Goal: Communication & Community: Participate in discussion

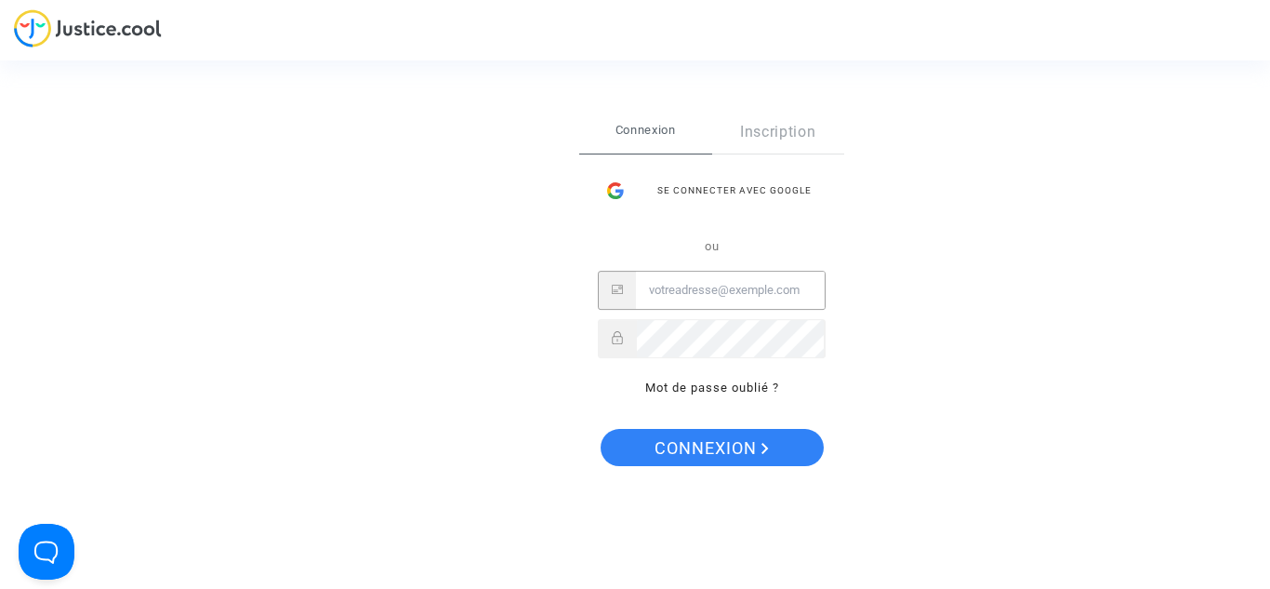
click at [753, 300] on input "Email" at bounding box center [730, 290] width 189 height 37
type input "[PERSON_NAME][EMAIL_ADDRESS][PERSON_NAME][DOMAIN_NAME]"
click at [601, 429] on button "Connexion" at bounding box center [712, 447] width 223 height 37
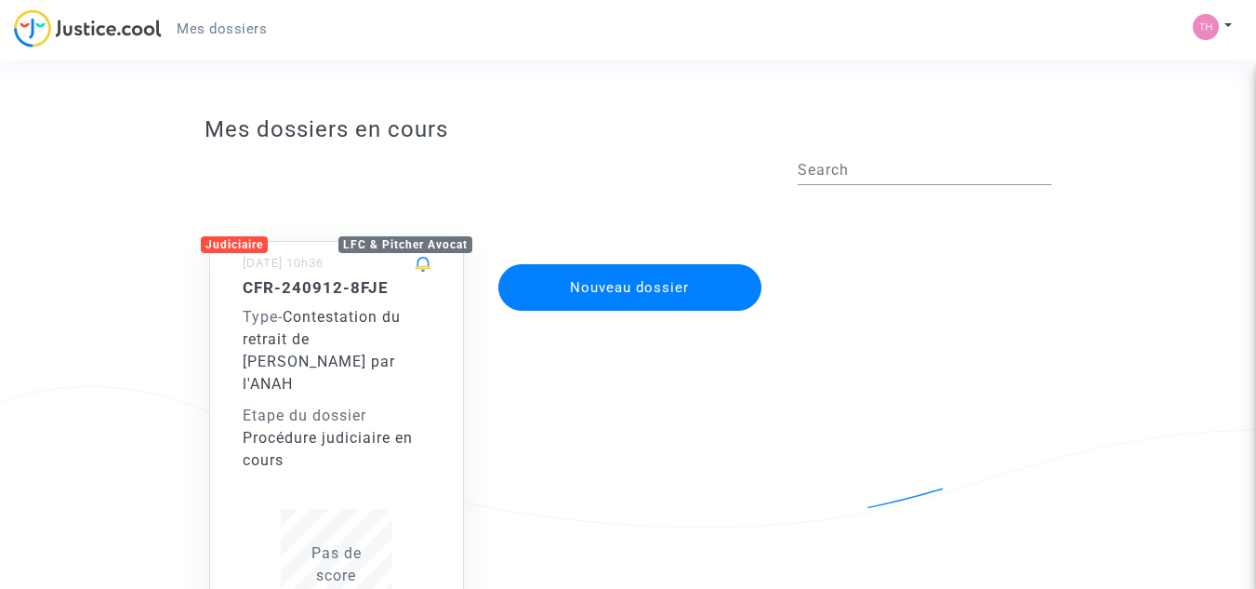
click at [350, 427] on div "Procédure judiciaire en cours" at bounding box center [337, 449] width 188 height 45
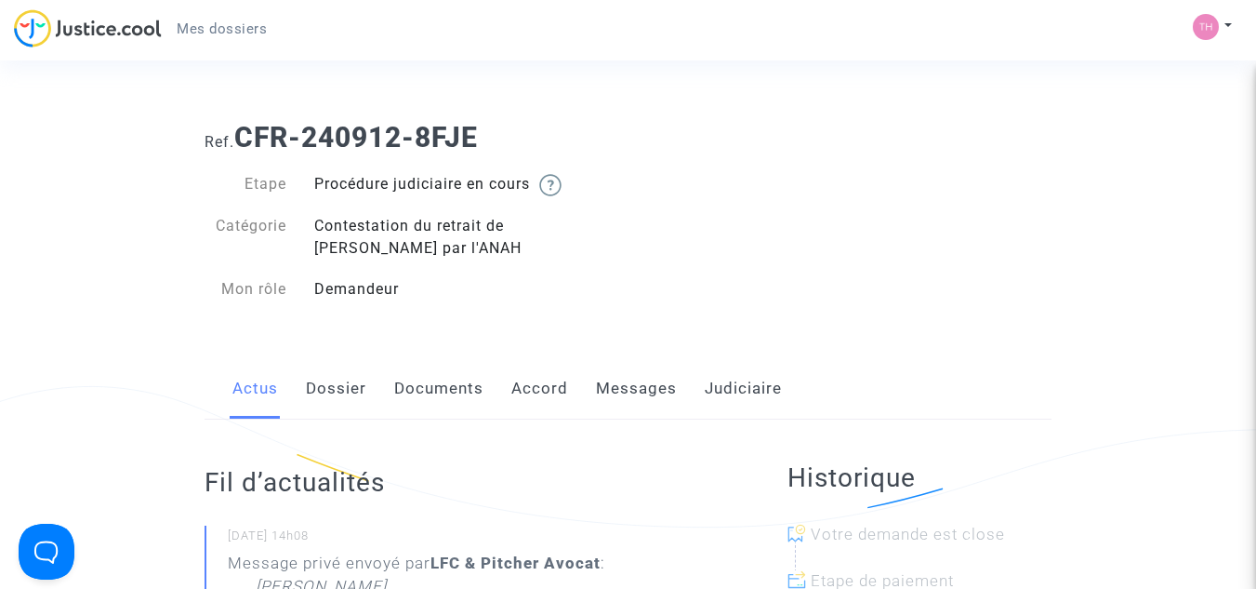
click at [629, 383] on link "Messages" at bounding box center [636, 388] width 81 height 61
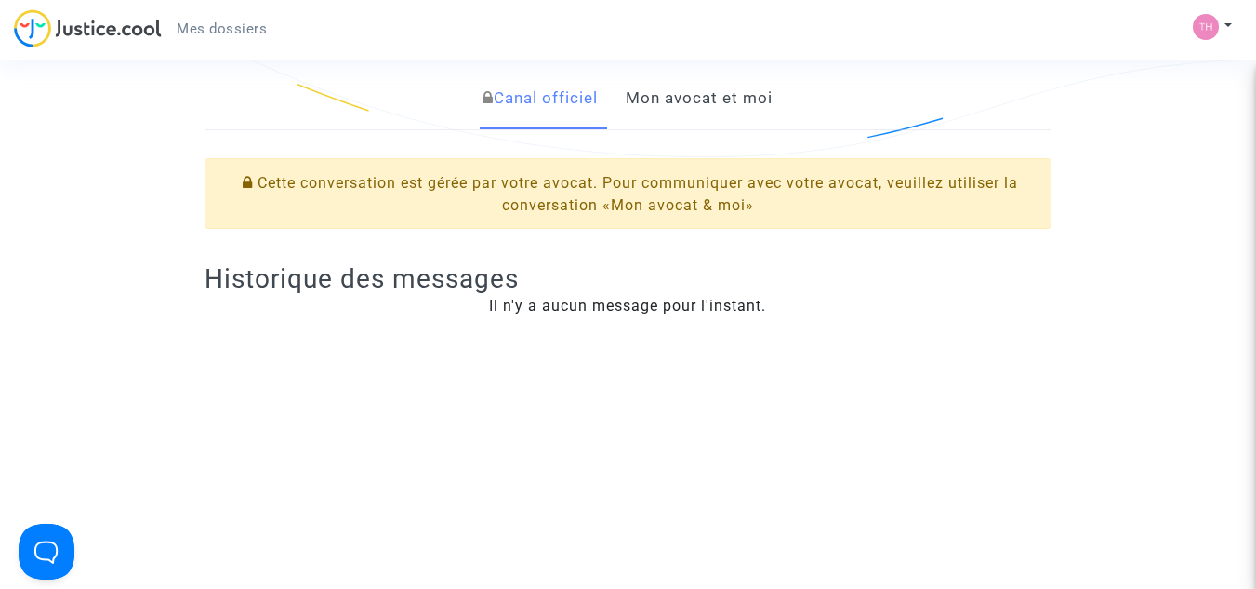
scroll to position [330, 0]
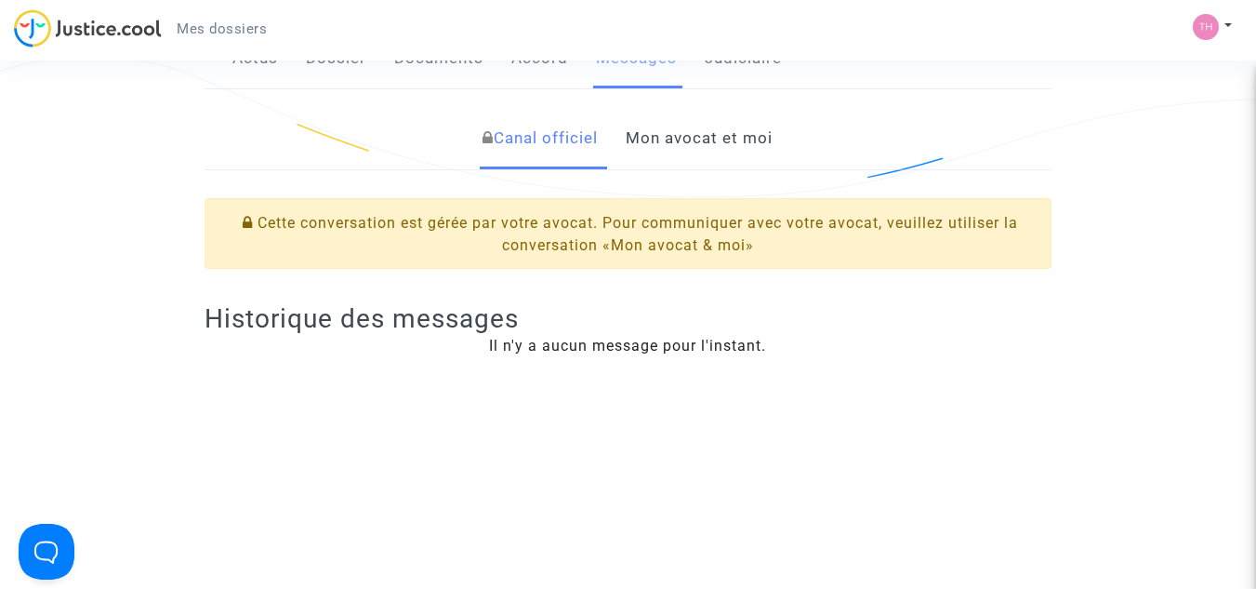
click at [700, 149] on link "Mon avocat et moi" at bounding box center [699, 138] width 147 height 61
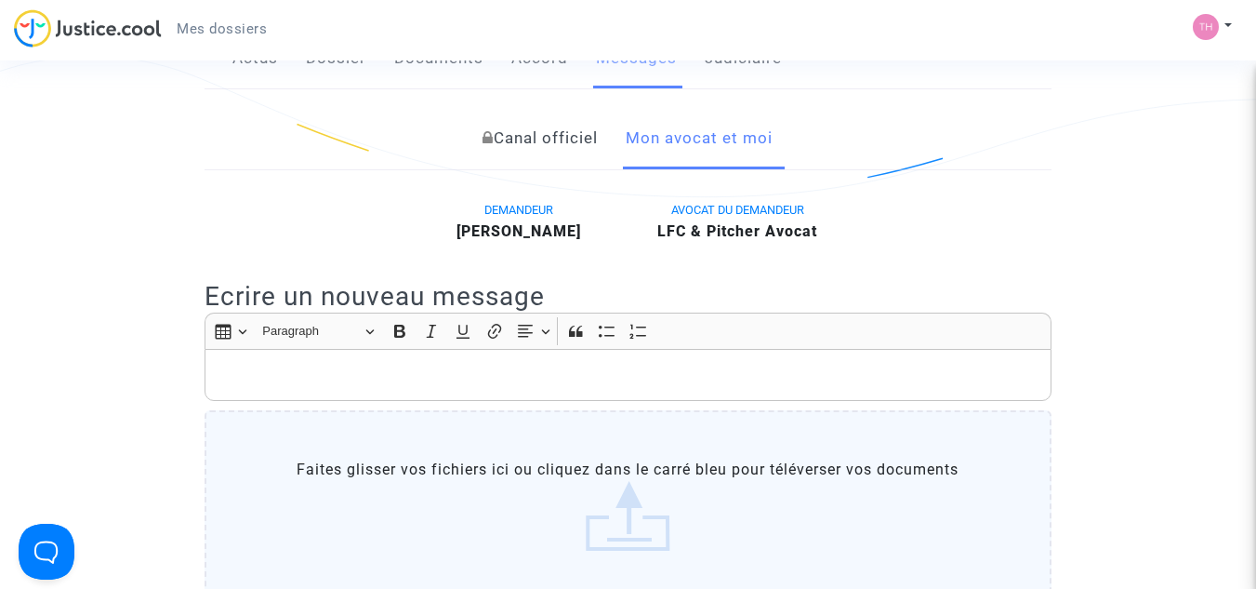
click at [484, 365] on p "Rich Text Editor, main" at bounding box center [629, 375] width 828 height 23
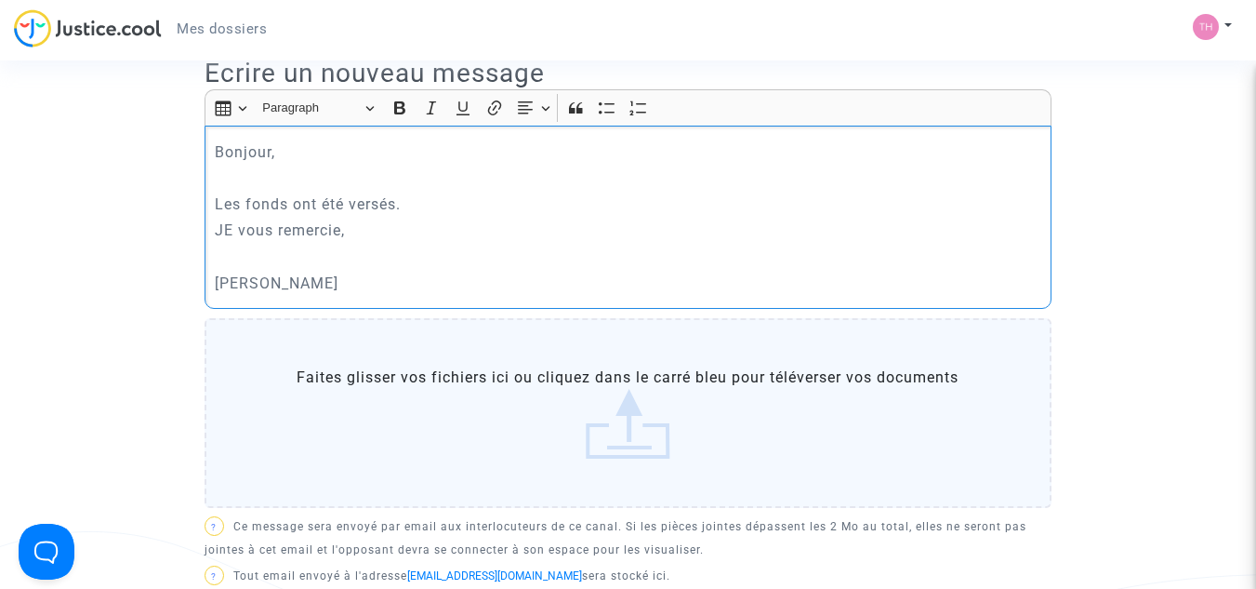
scroll to position [745, 0]
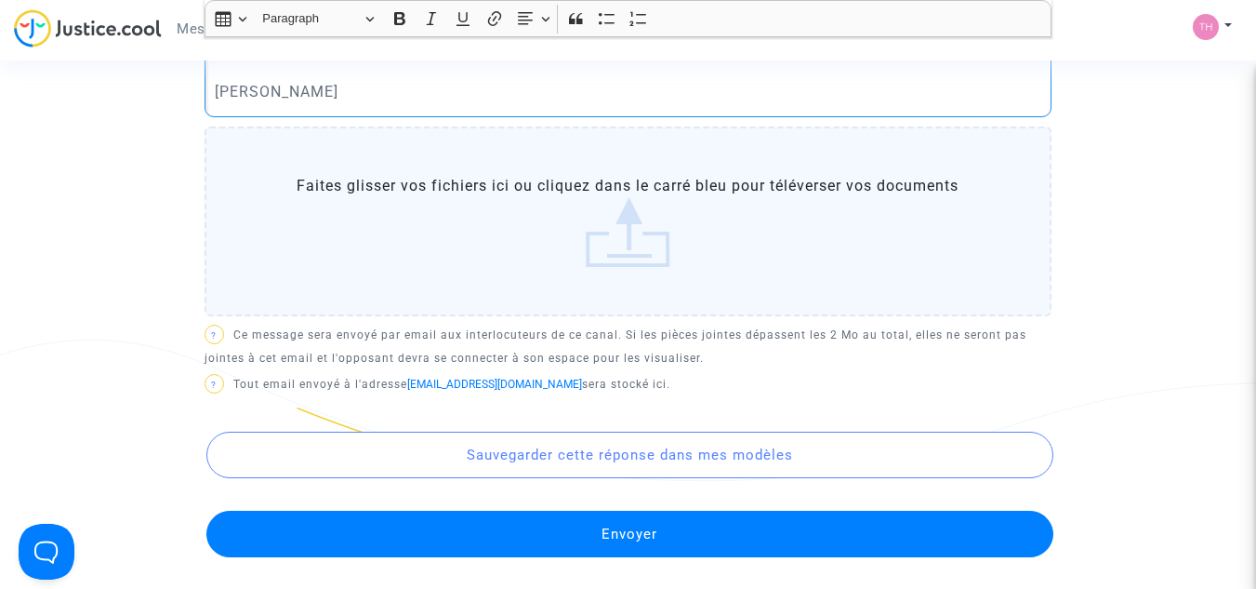
click at [624, 527] on button "Envoyer" at bounding box center [629, 533] width 847 height 46
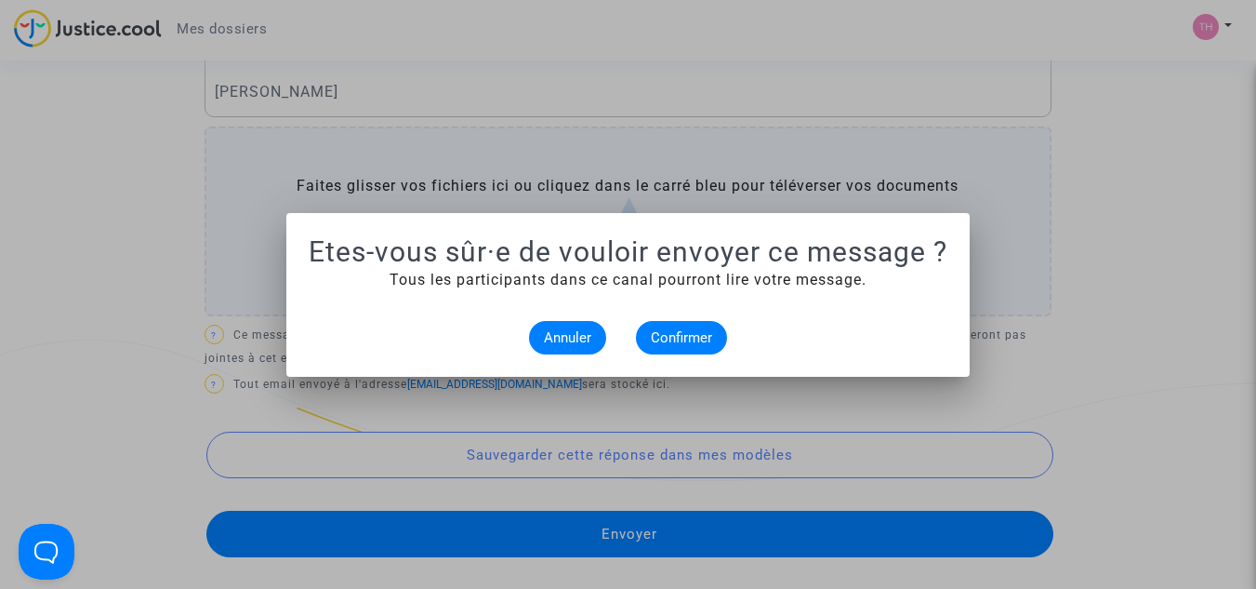
scroll to position [0, 0]
click at [683, 325] on button "Confirmer" at bounding box center [681, 337] width 91 height 33
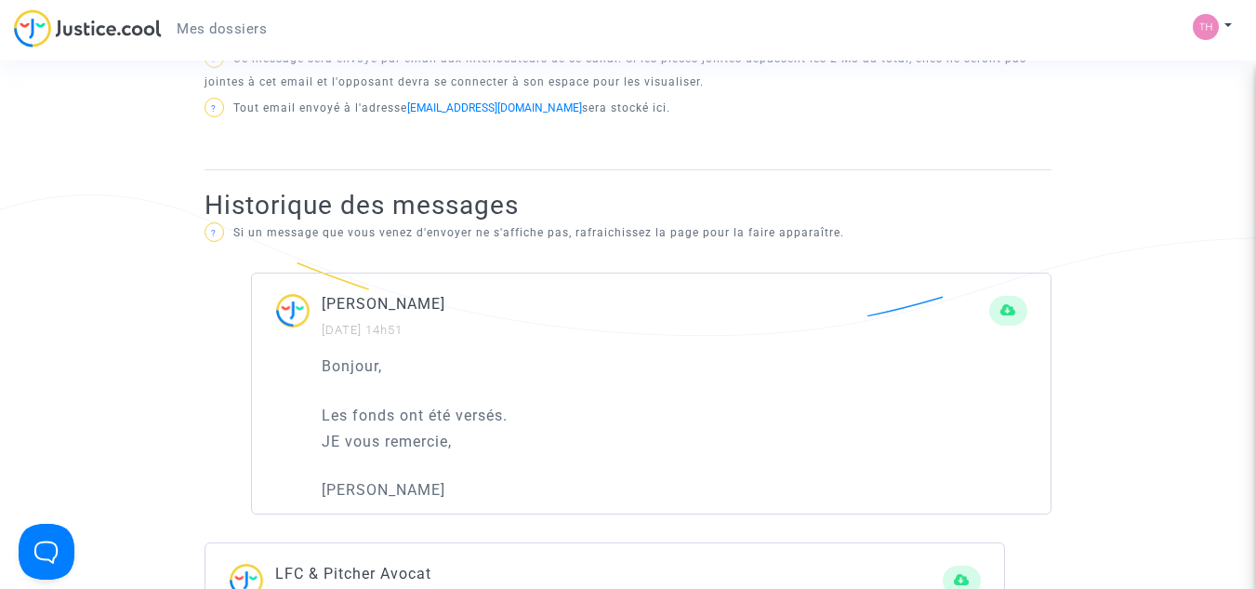
scroll to position [691, 0]
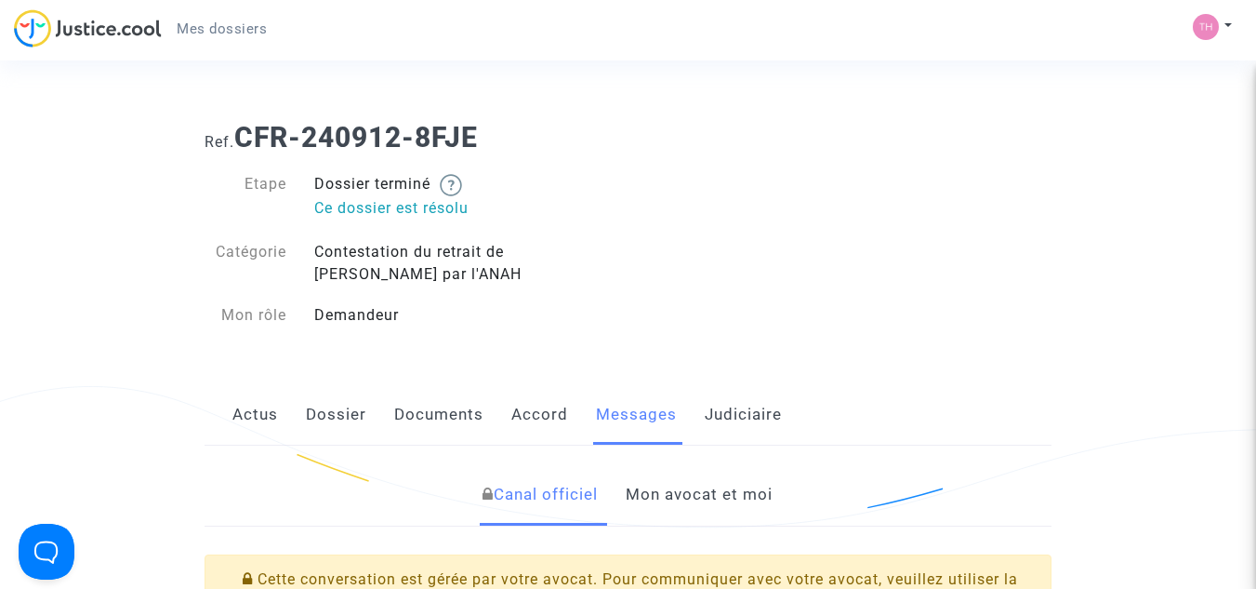
click at [695, 505] on link "Mon avocat et moi" at bounding box center [699, 494] width 147 height 61
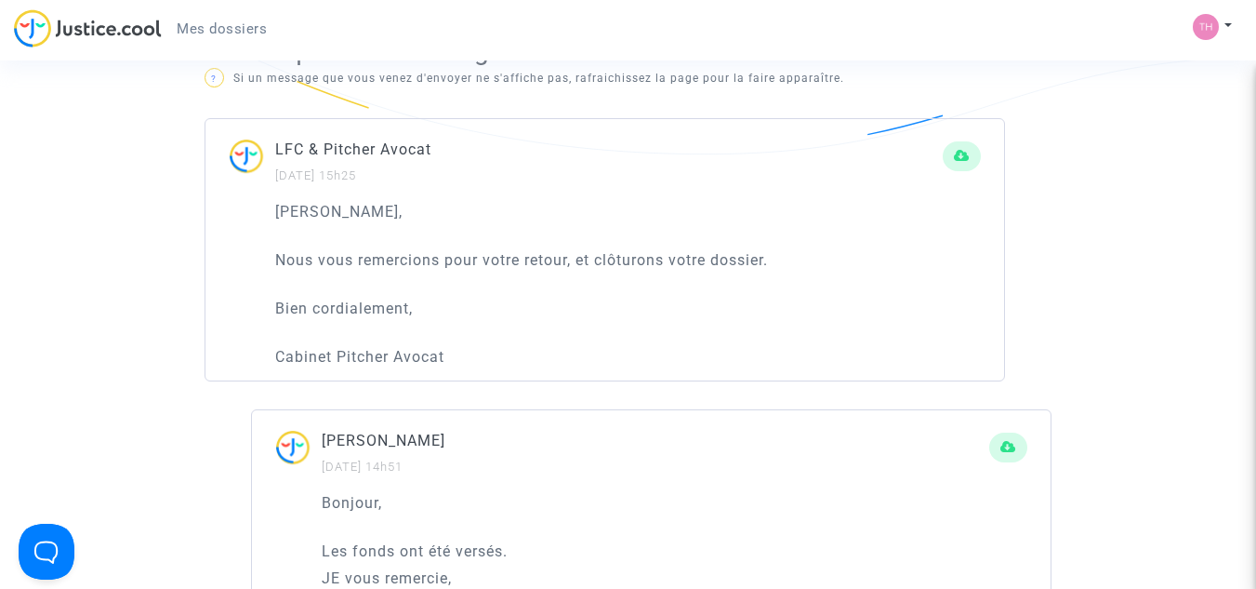
scroll to position [1080, 0]
